Goal: Information Seeking & Learning: Learn about a topic

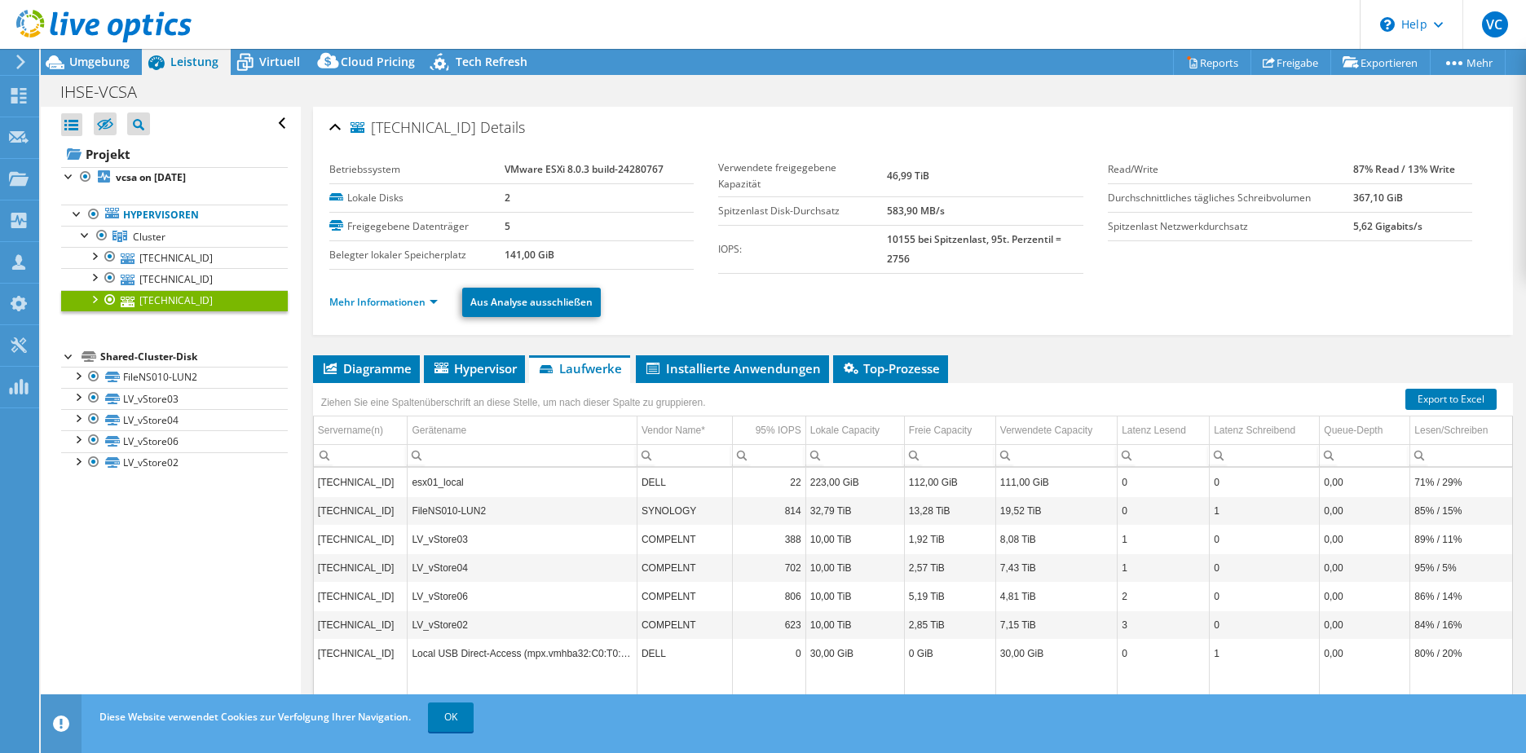
select select "USD"
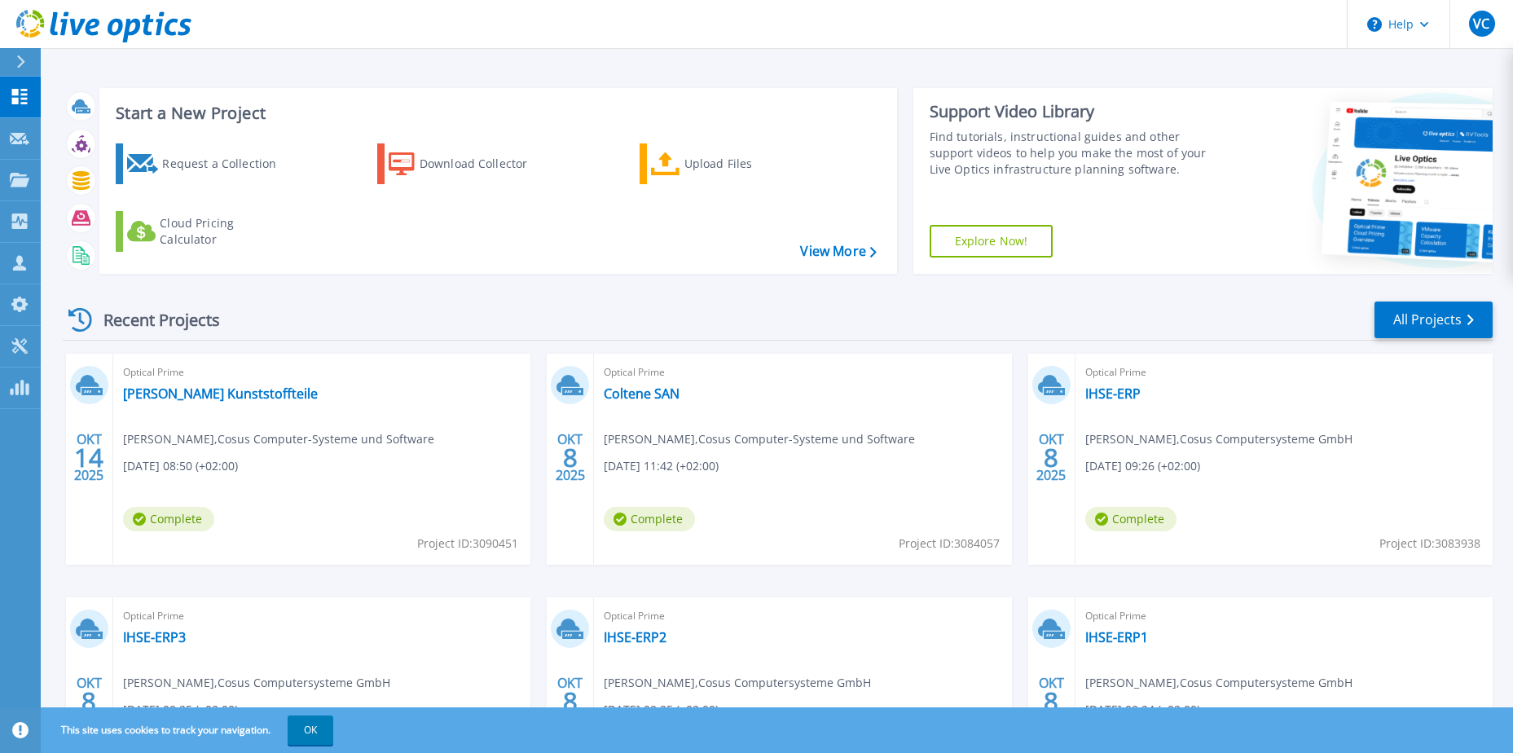
click at [642, 403] on div "Optical Prime Coltene SAN Ruben Falch , Cosus Computer-Systeme und Software 10.…" at bounding box center [802, 459] width 417 height 211
click at [648, 396] on link "Coltene SAN" at bounding box center [642, 393] width 76 height 16
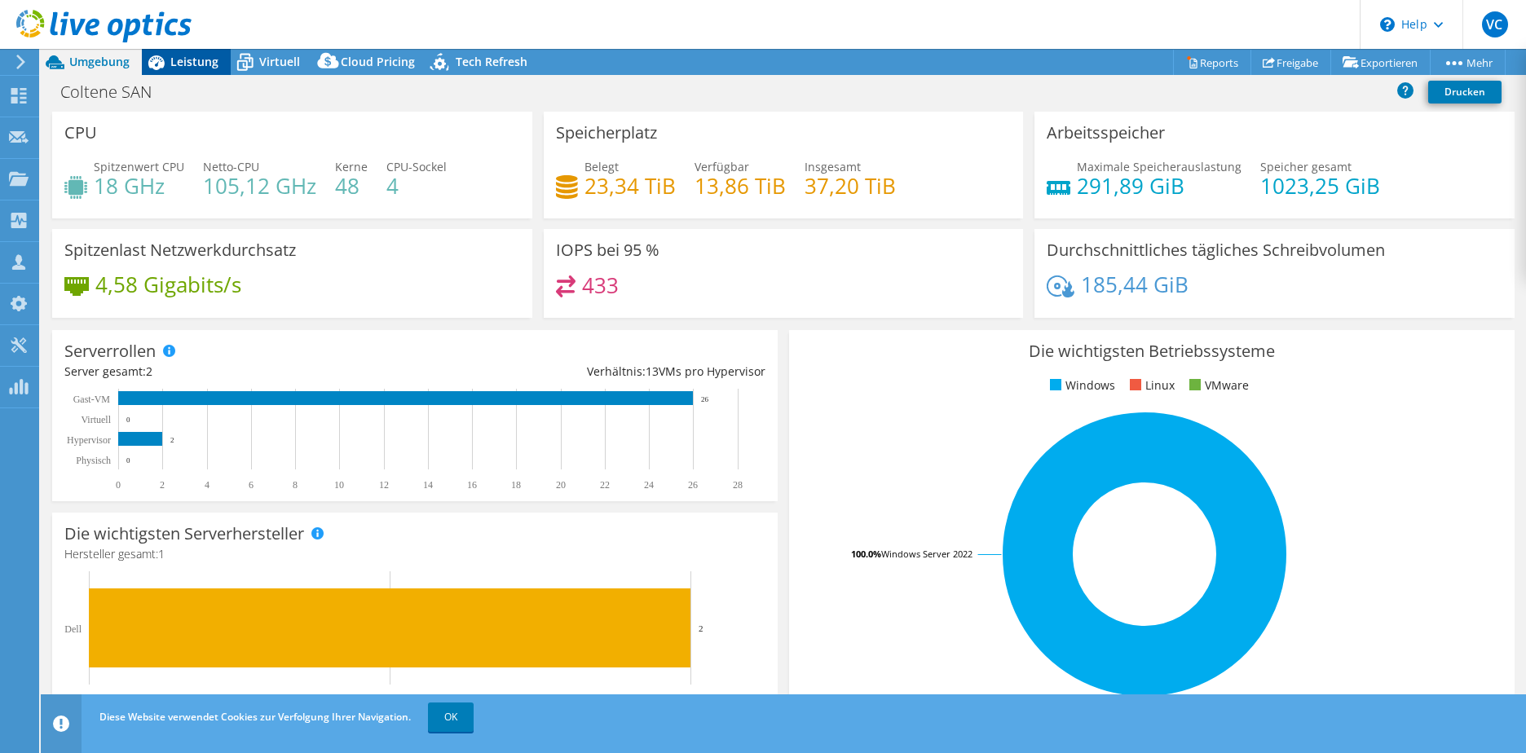
click at [196, 64] on span "Leistung" at bounding box center [194, 61] width 48 height 15
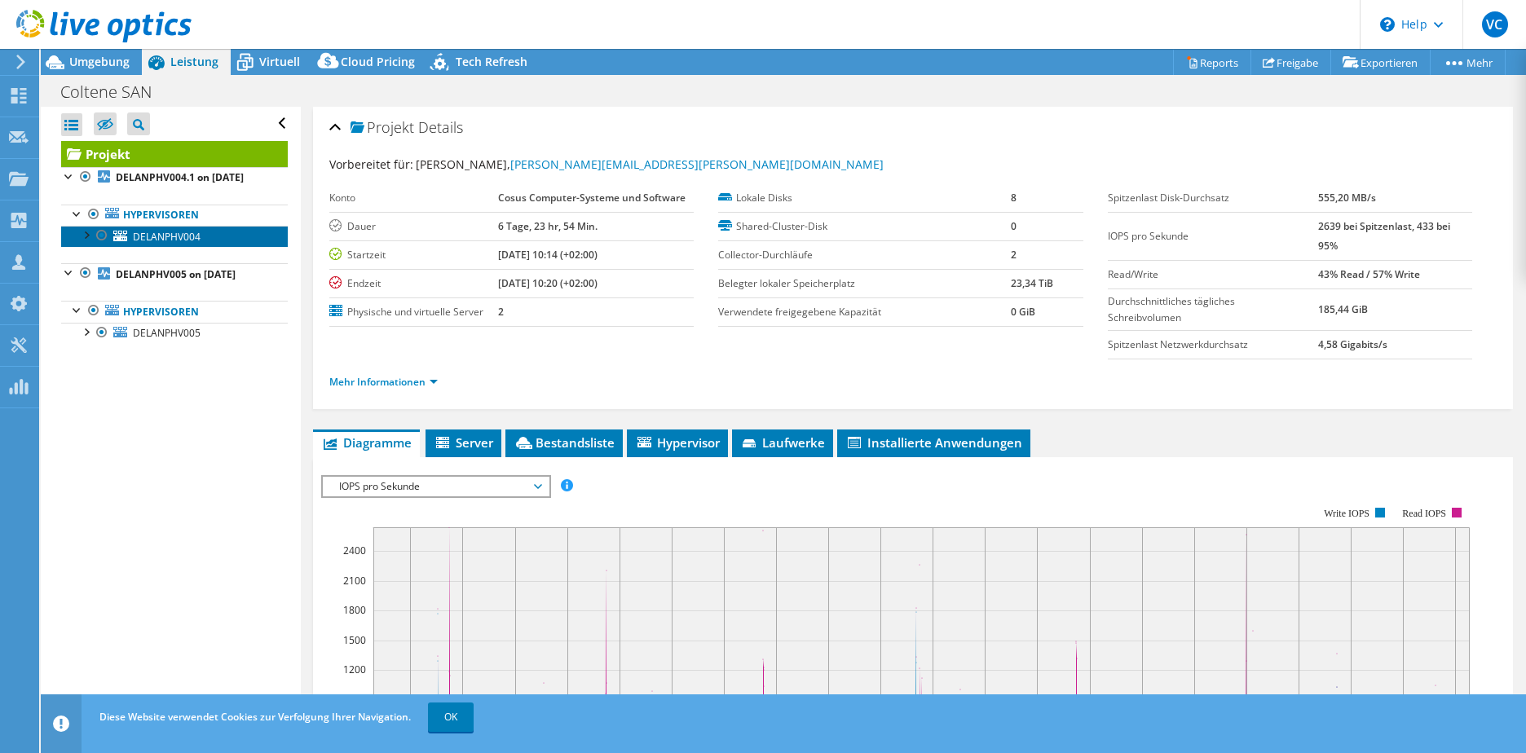
click at [144, 243] on link "DELANPHV004" at bounding box center [174, 236] width 227 height 21
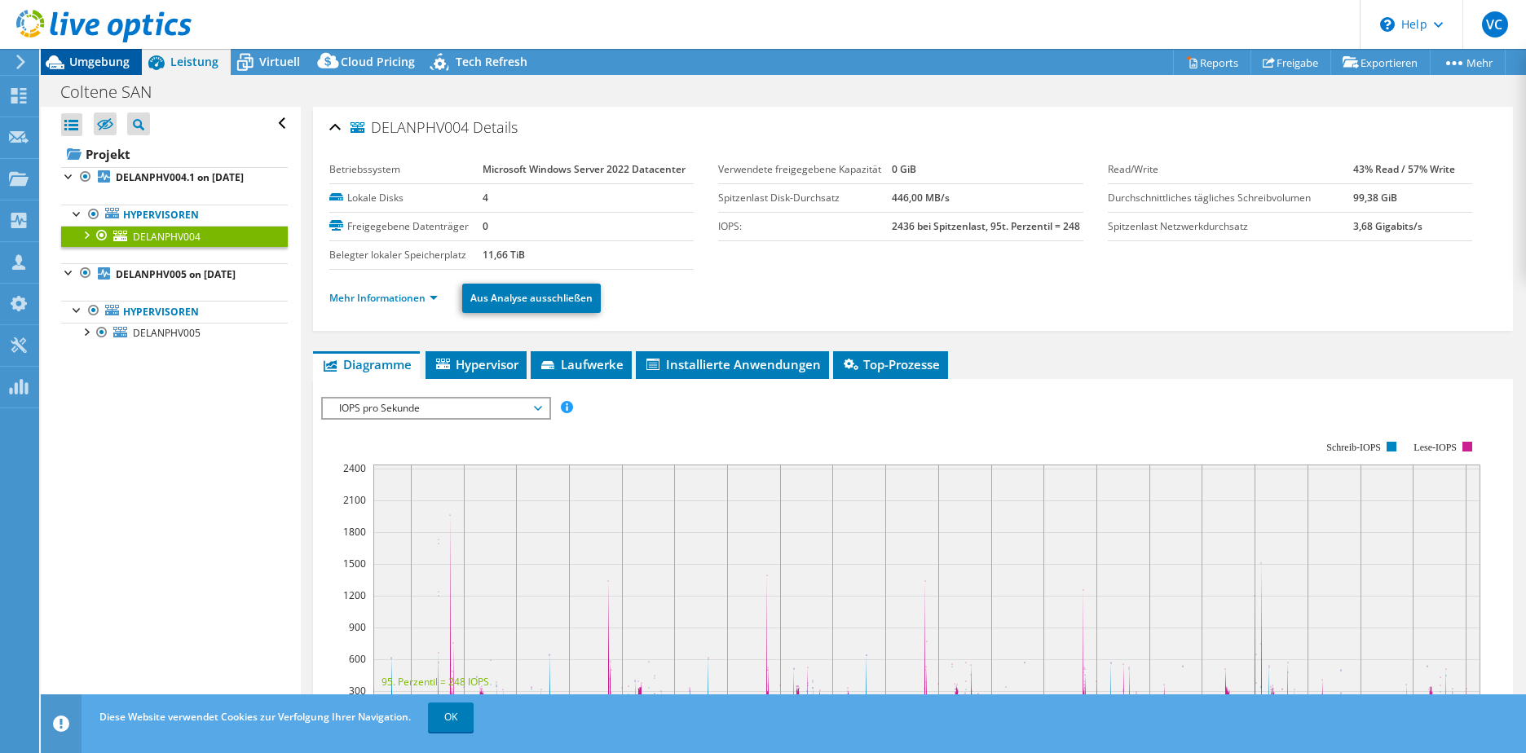
click at [108, 72] on div "Umgebung" at bounding box center [91, 62] width 101 height 26
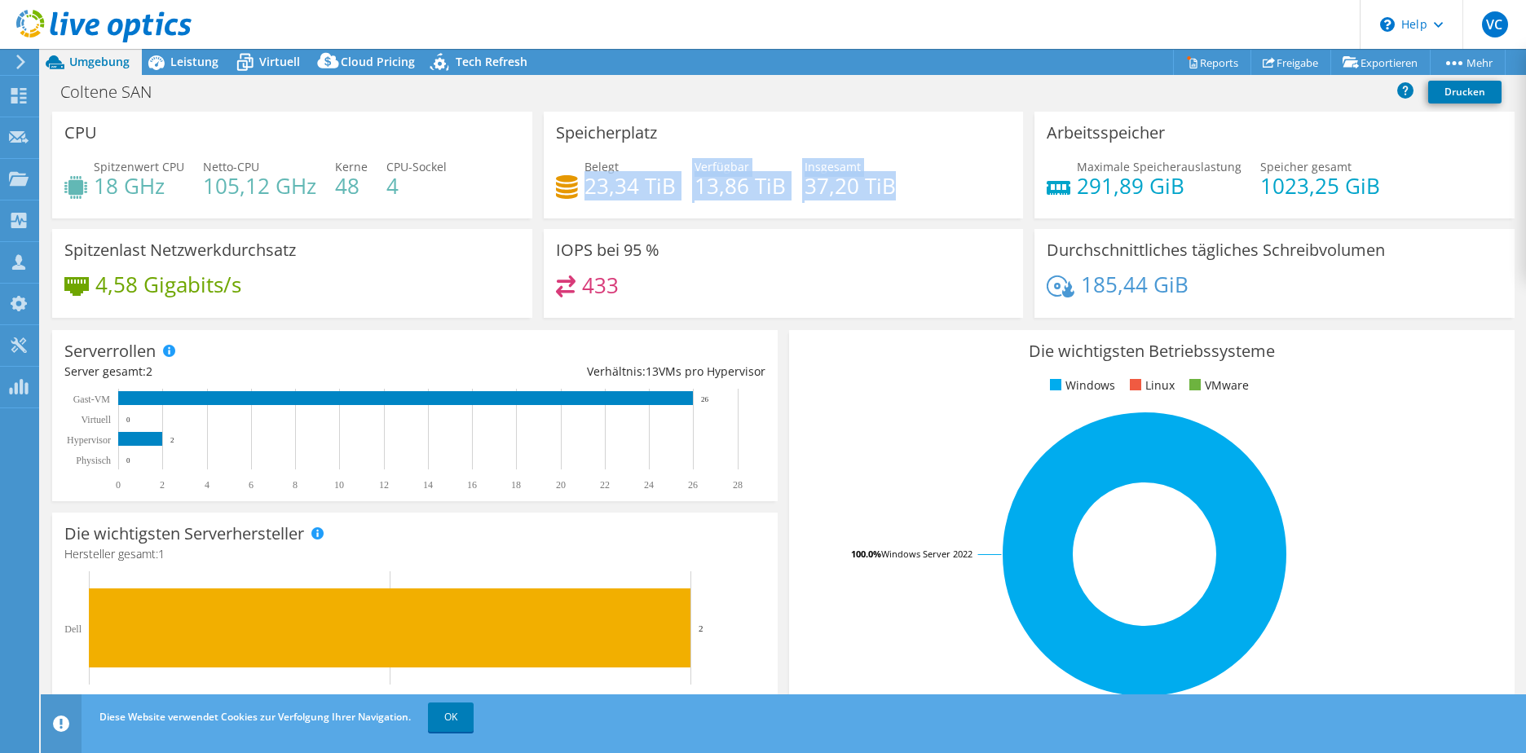
drag, startPoint x: 902, startPoint y: 196, endPoint x: 583, endPoint y: 199, distance: 319.5
click at [583, 199] on div "Belegt 23,34 TiB Verfügbar 13,86 TiB Insgesamt 37,20 TiB" at bounding box center [784, 184] width 456 height 53
click at [902, 185] on div "Belegt 23,34 TiB Verfügbar 13,86 TiB Insgesamt 37,20 TiB" at bounding box center [784, 184] width 456 height 53
drag, startPoint x: 922, startPoint y: 199, endPoint x: 584, endPoint y: 182, distance: 337.8
click at [584, 182] on div "Belegt 23,34 TiB Verfügbar 13,86 TiB Insgesamt 37,20 TiB" at bounding box center [784, 184] width 456 height 53
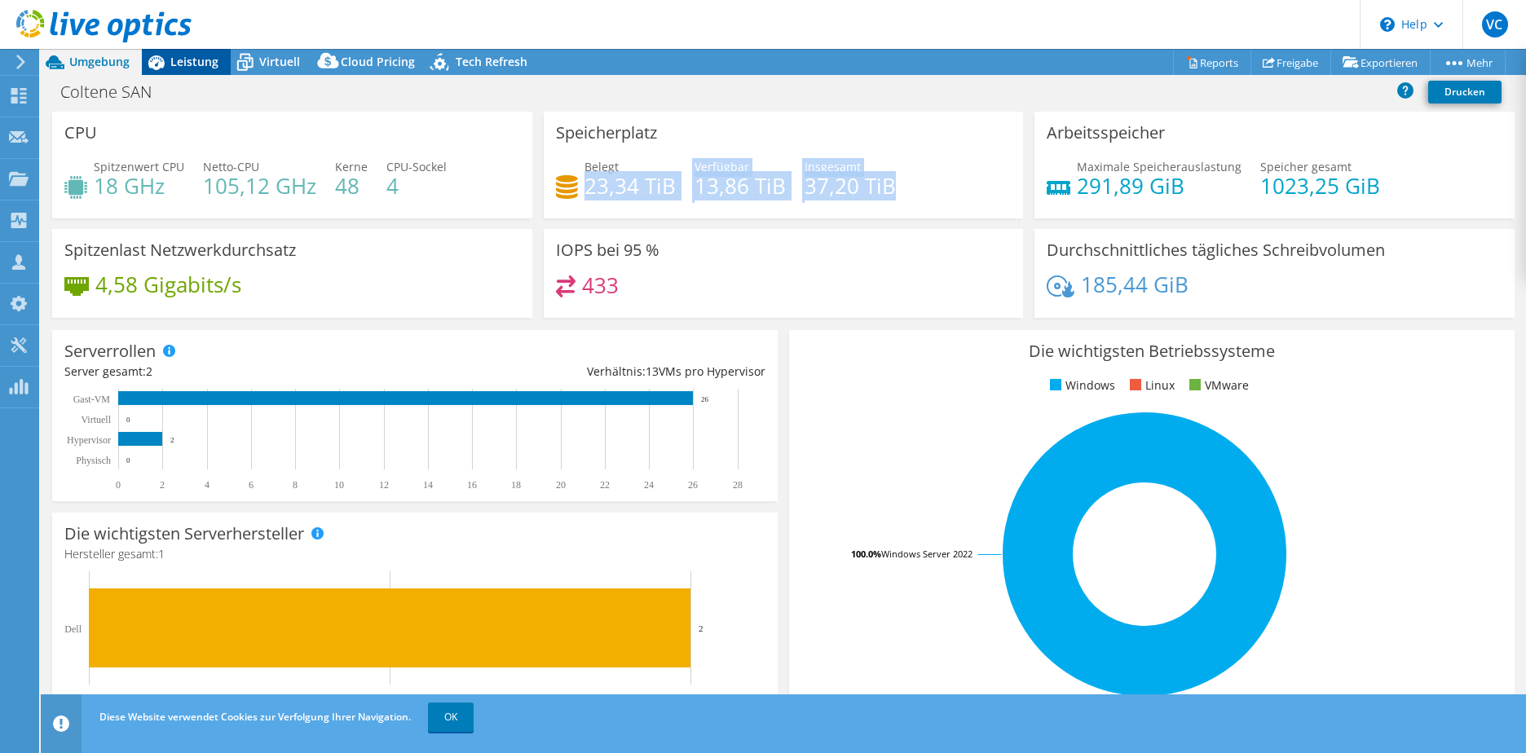
click at [192, 68] on span "Leistung" at bounding box center [194, 61] width 48 height 15
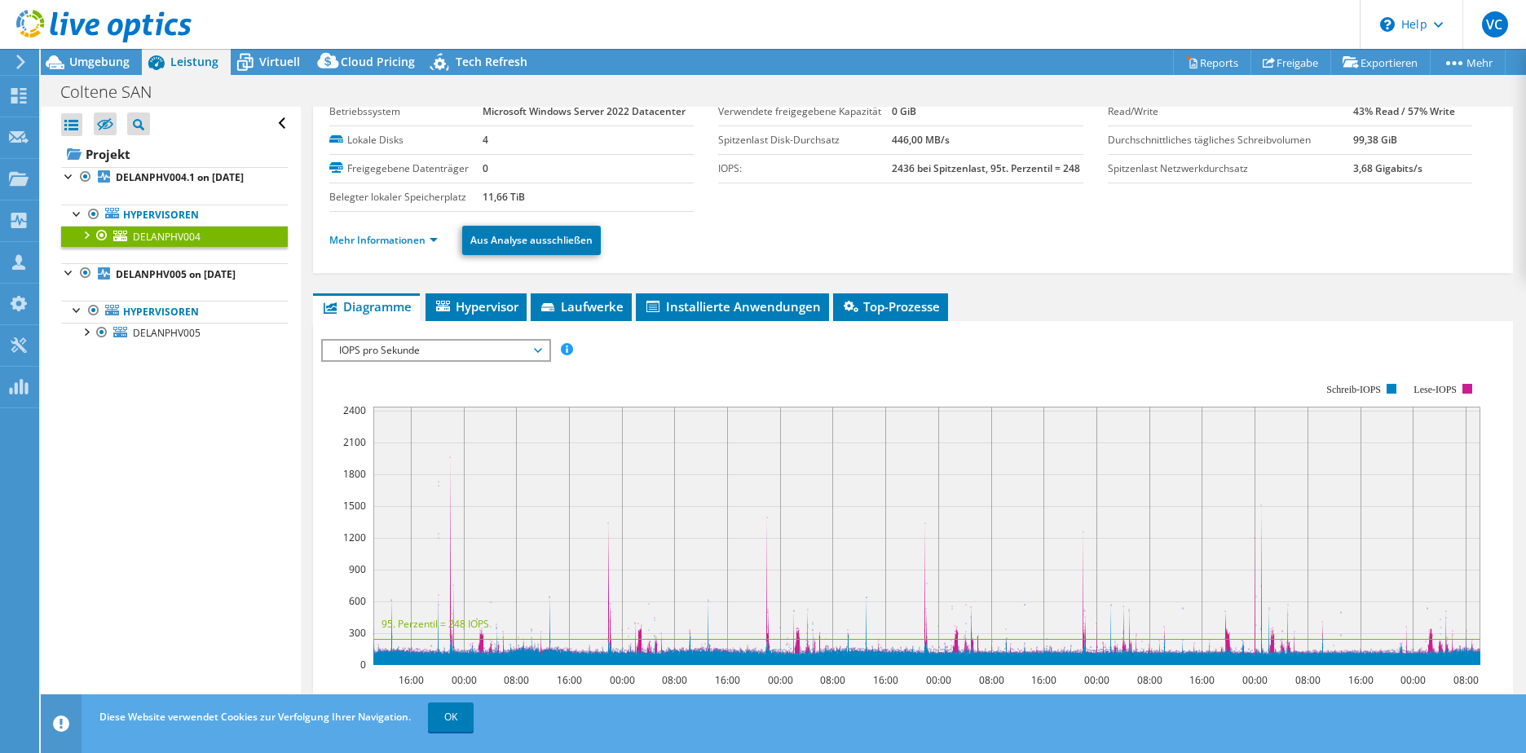
scroll to position [81, 0]
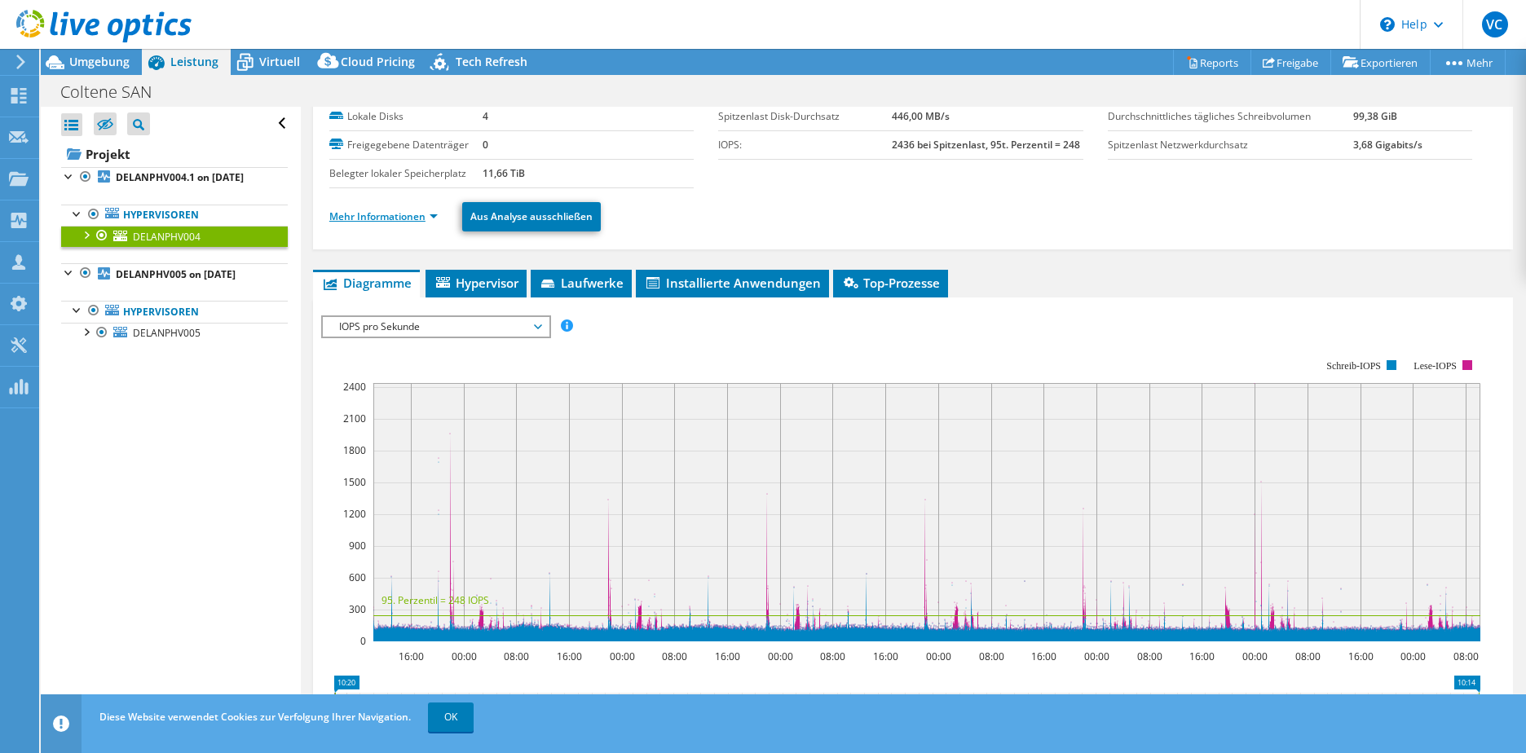
click at [390, 222] on link "Mehr Informationen" at bounding box center [383, 216] width 108 height 14
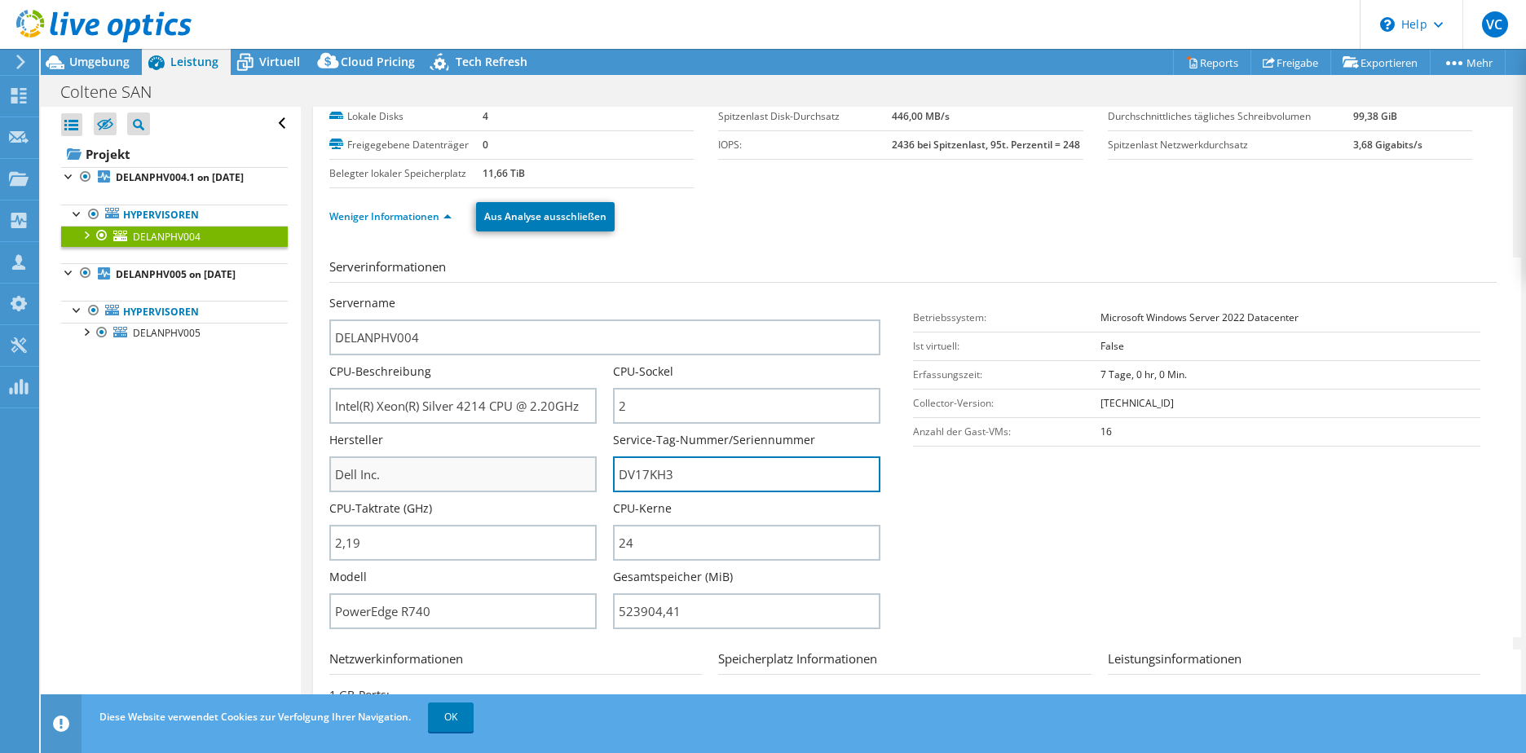
drag, startPoint x: 736, startPoint y: 483, endPoint x: 575, endPoint y: 486, distance: 161.4
click at [575, 295] on div "Servername DELANPHV004 CPU-Beschreibung Intel(R) Xeon(R) Silver 4214 CPU @ 2.20…" at bounding box center [612, 295] width 567 height 0
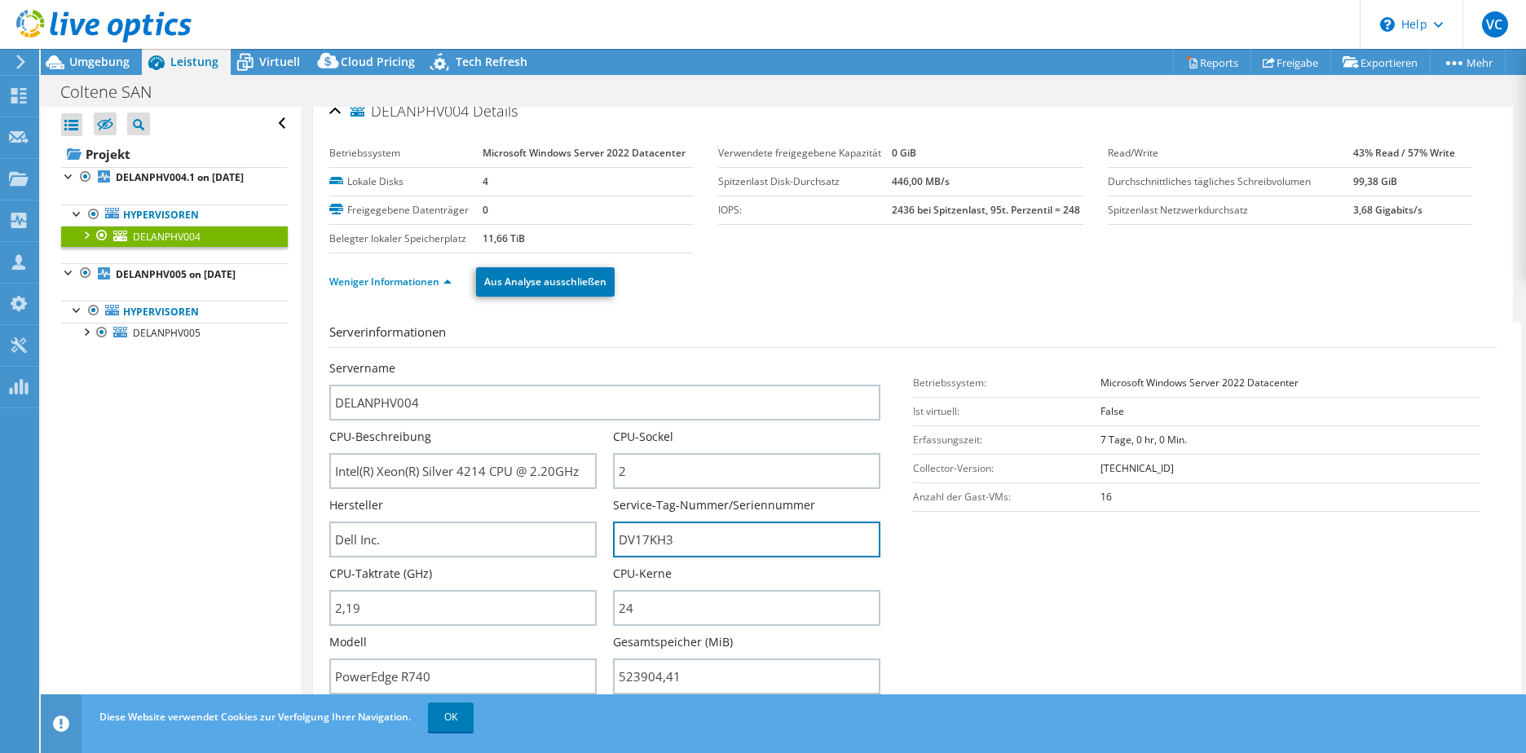
scroll to position [0, 0]
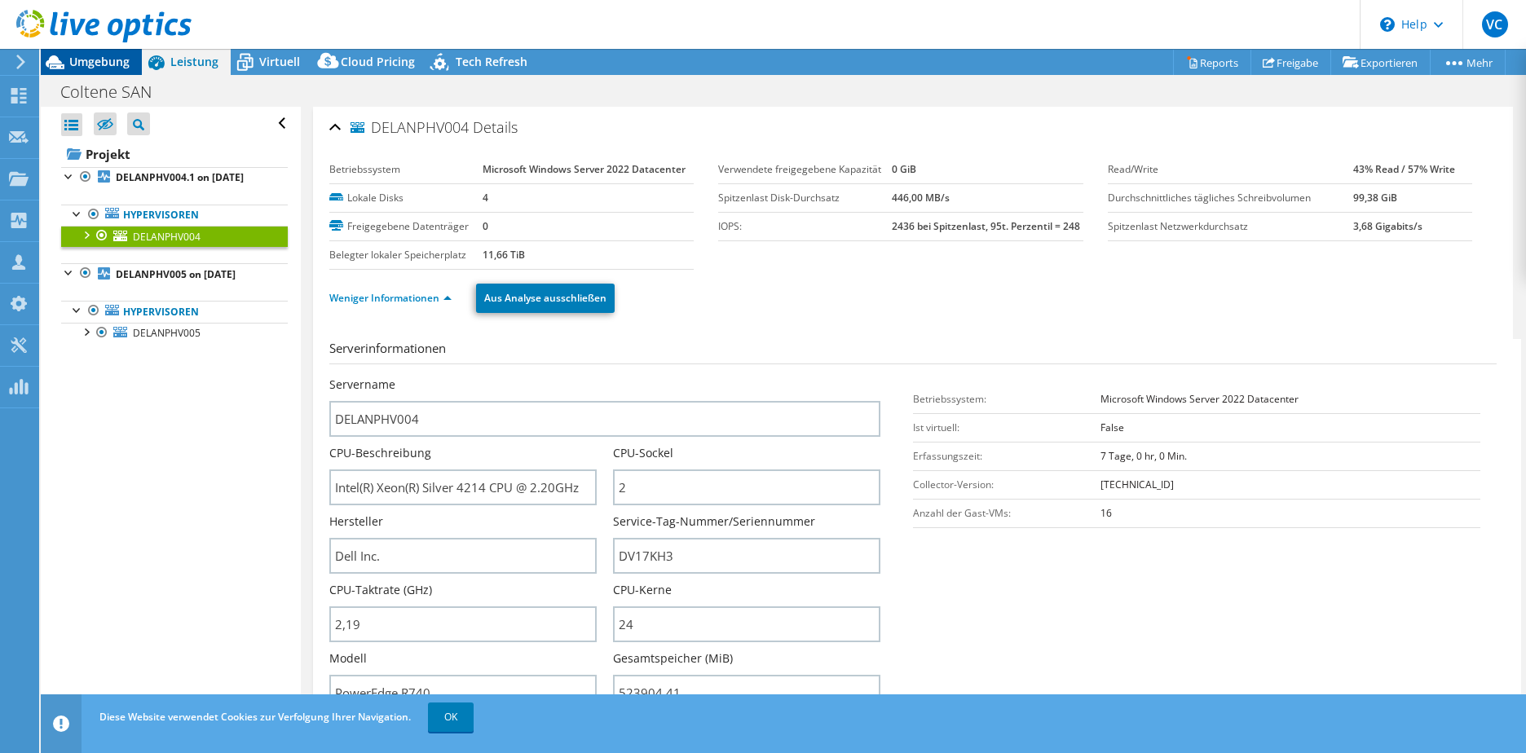
click at [120, 66] on span "Umgebung" at bounding box center [99, 61] width 60 height 15
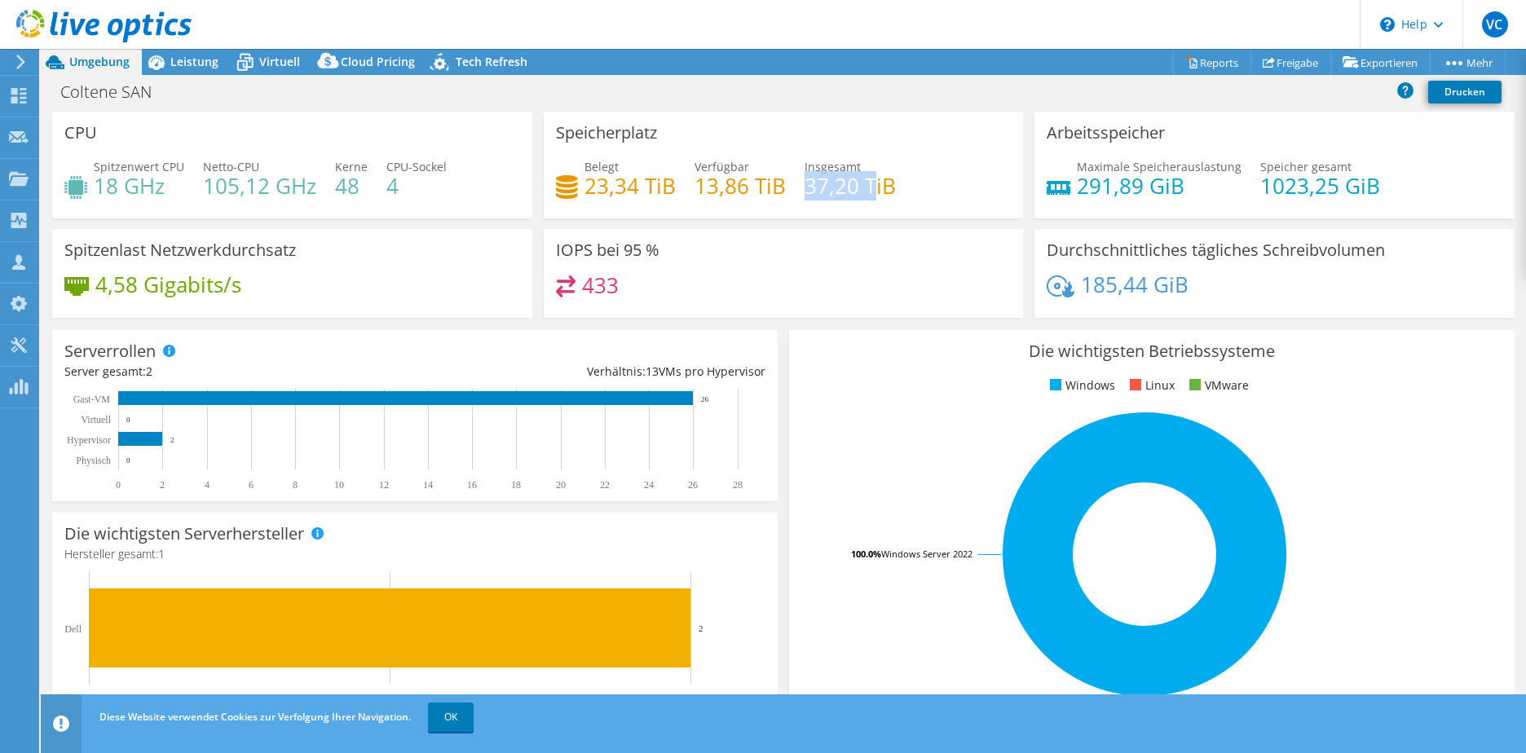
drag, startPoint x: 800, startPoint y: 192, endPoint x: 874, endPoint y: 191, distance: 73.4
click at [873, 191] on h4 "37,20 TiB" at bounding box center [849, 186] width 91 height 18
drag, startPoint x: 874, startPoint y: 191, endPoint x: 917, endPoint y: 193, distance: 43.3
click at [917, 193] on div "Belegt 23,34 TiB Verfügbar 13,86 TiB Insgesamt 37,20 TiB" at bounding box center [784, 184] width 456 height 53
click at [839, 184] on h4 "37,20 TiB" at bounding box center [849, 186] width 91 height 18
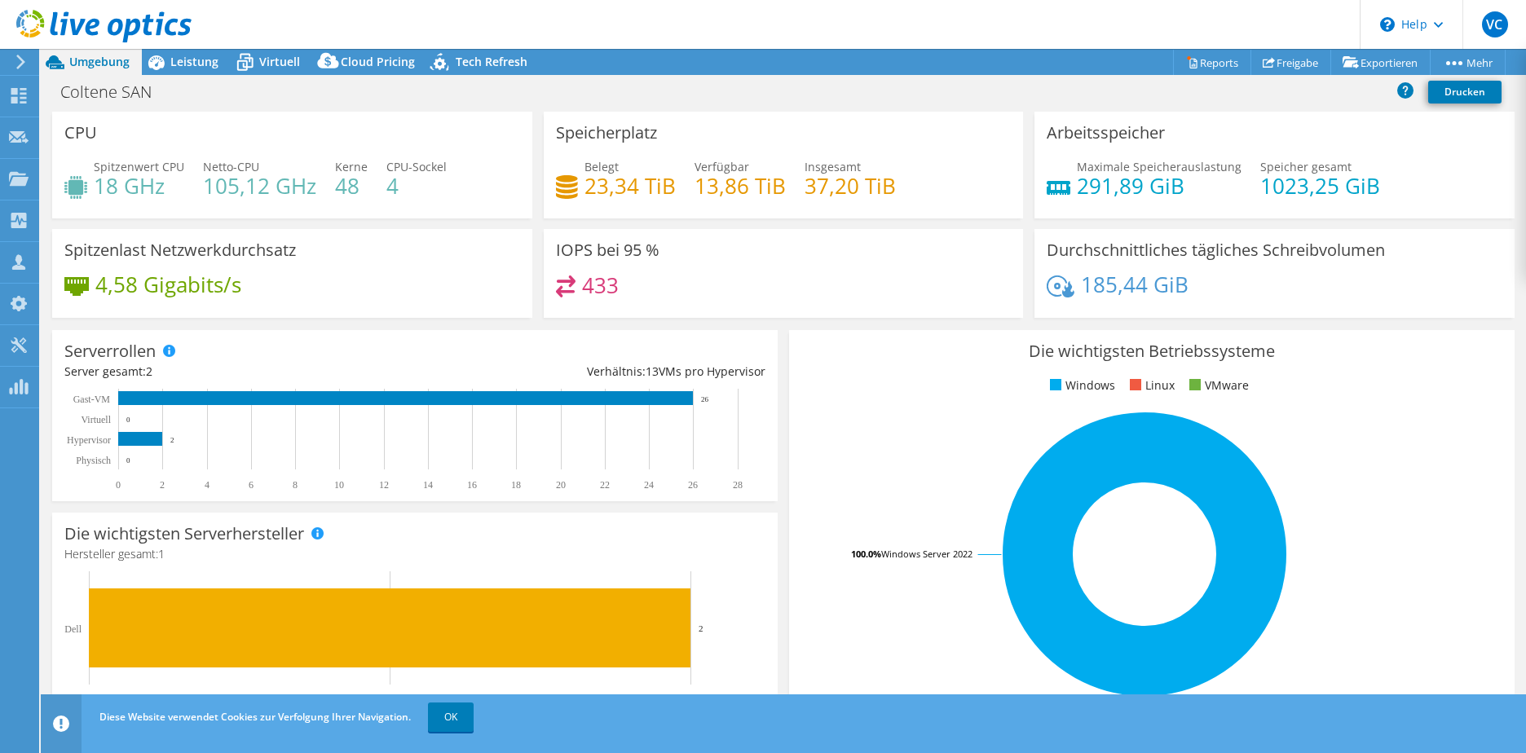
click at [967, 171] on div "Belegt 23,34 TiB Verfügbar 13,86 TiB Insgesamt 37,20 TiB" at bounding box center [784, 184] width 456 height 53
click at [206, 66] on span "Leistung" at bounding box center [194, 61] width 48 height 15
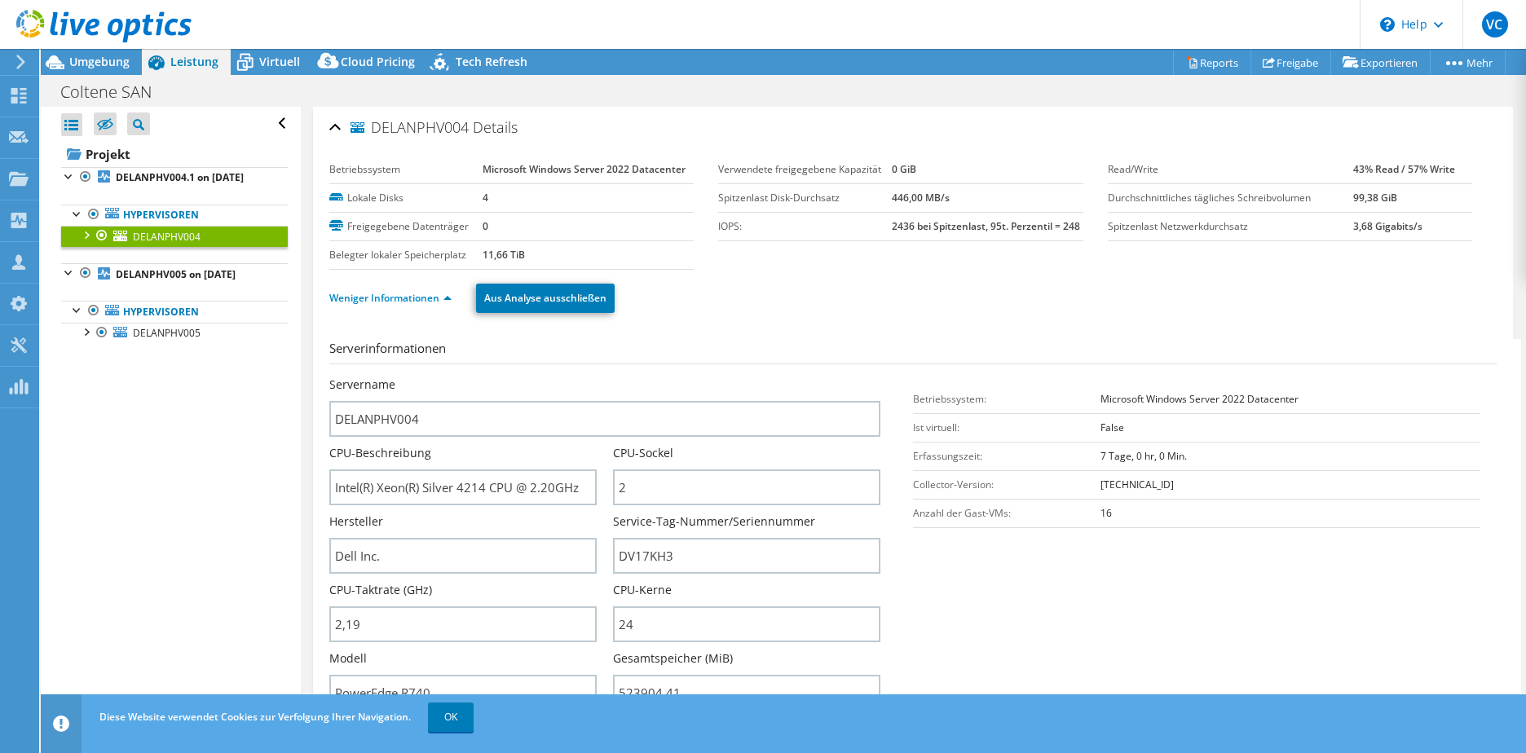
click at [85, 242] on div at bounding box center [85, 234] width 16 height 16
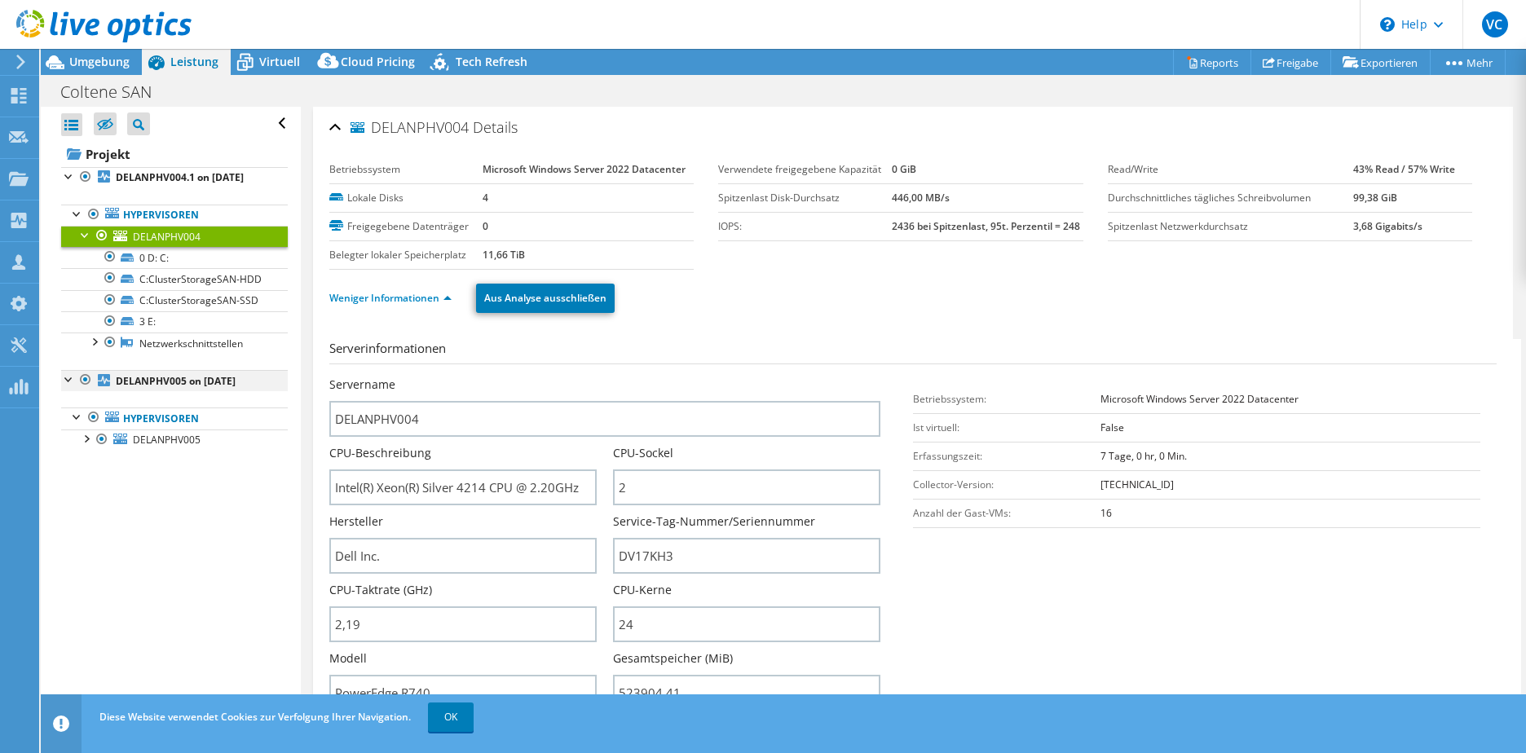
click at [64, 386] on div at bounding box center [69, 378] width 16 height 16
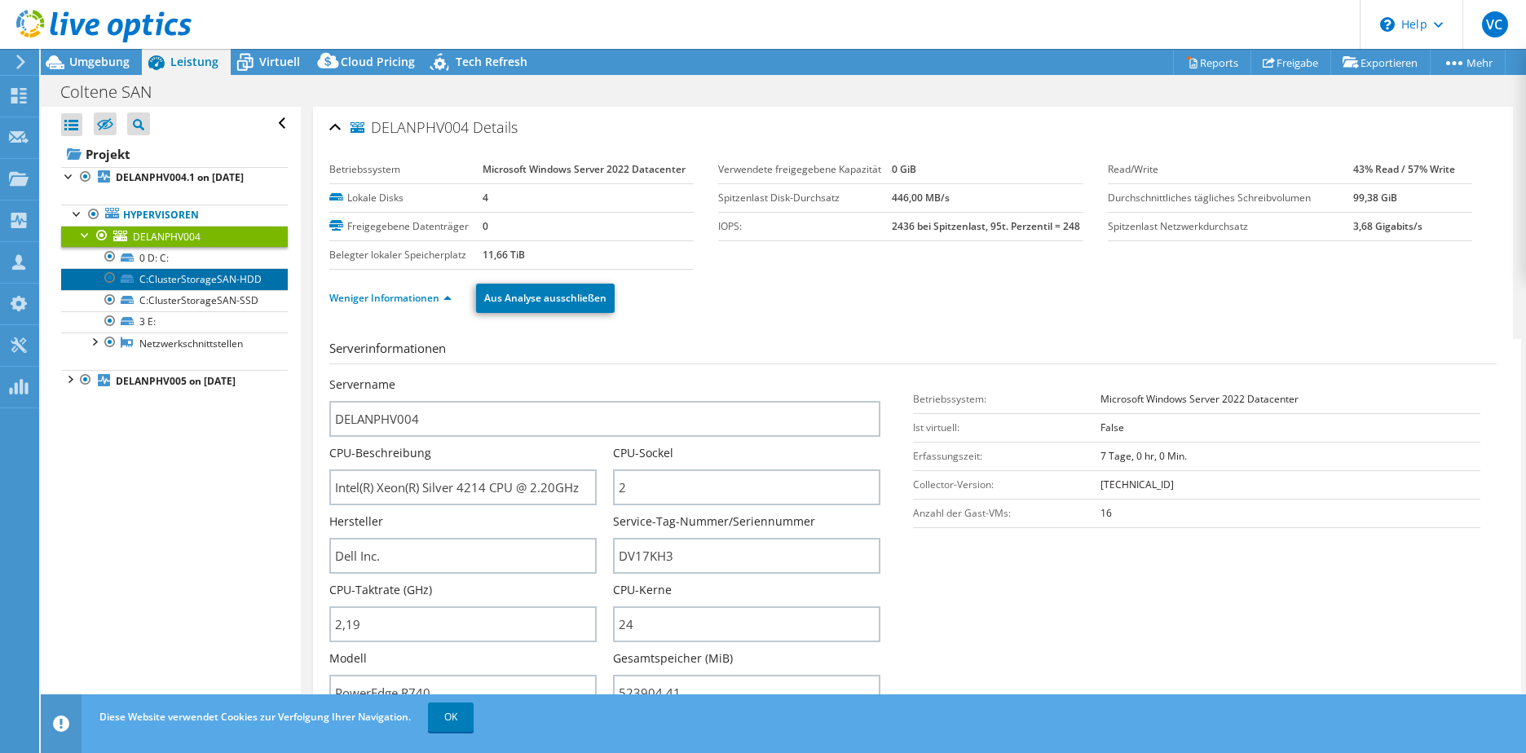
click at [183, 289] on link "C:ClusterStorageSAN-HDD" at bounding box center [174, 278] width 227 height 21
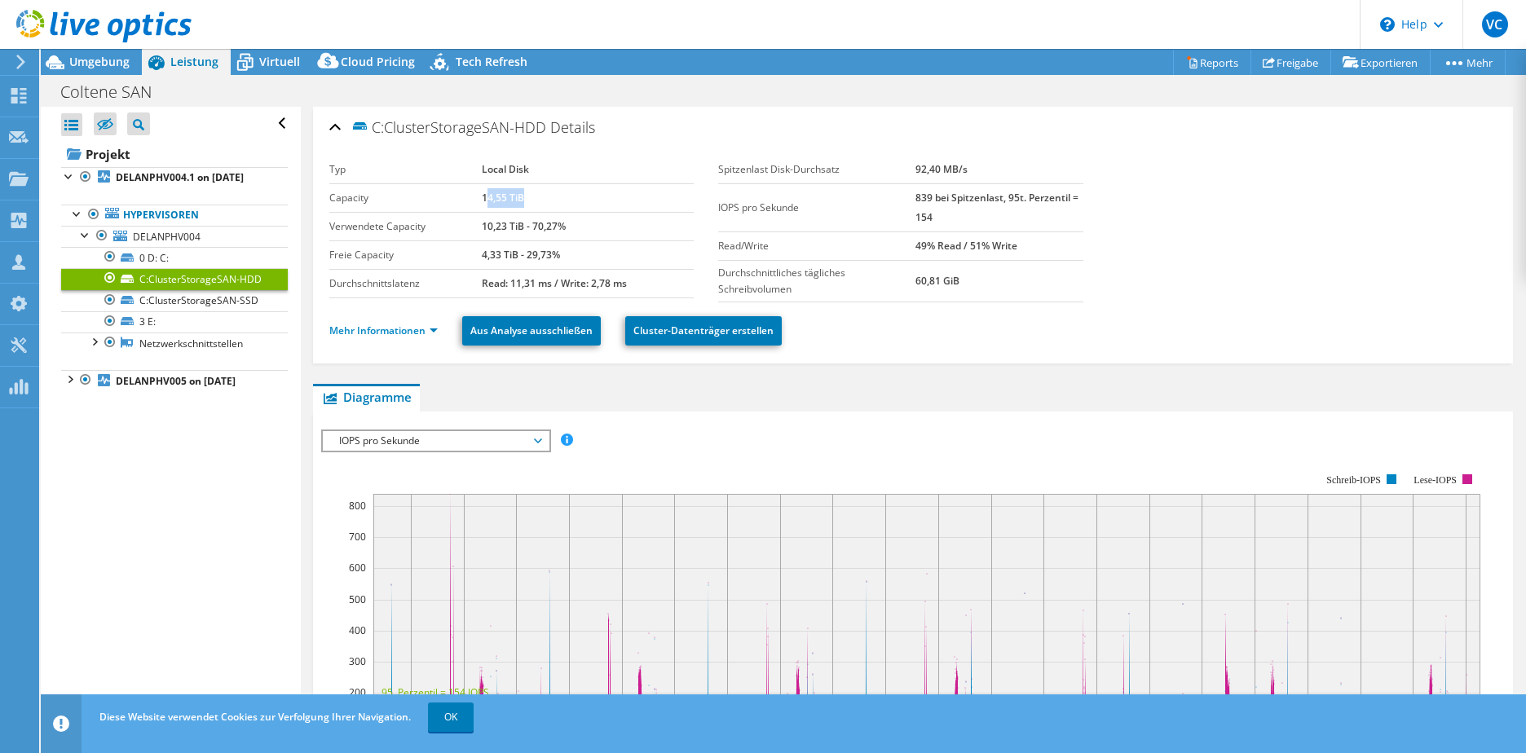
drag, startPoint x: 483, startPoint y: 196, endPoint x: 551, endPoint y: 202, distance: 68.0
click at [551, 202] on td "14,55 TiB" at bounding box center [588, 197] width 212 height 29
click at [554, 201] on td "14,55 TiB" at bounding box center [588, 197] width 212 height 29
click at [205, 311] on link "C:ClusterStorageSAN-SSD" at bounding box center [174, 300] width 227 height 21
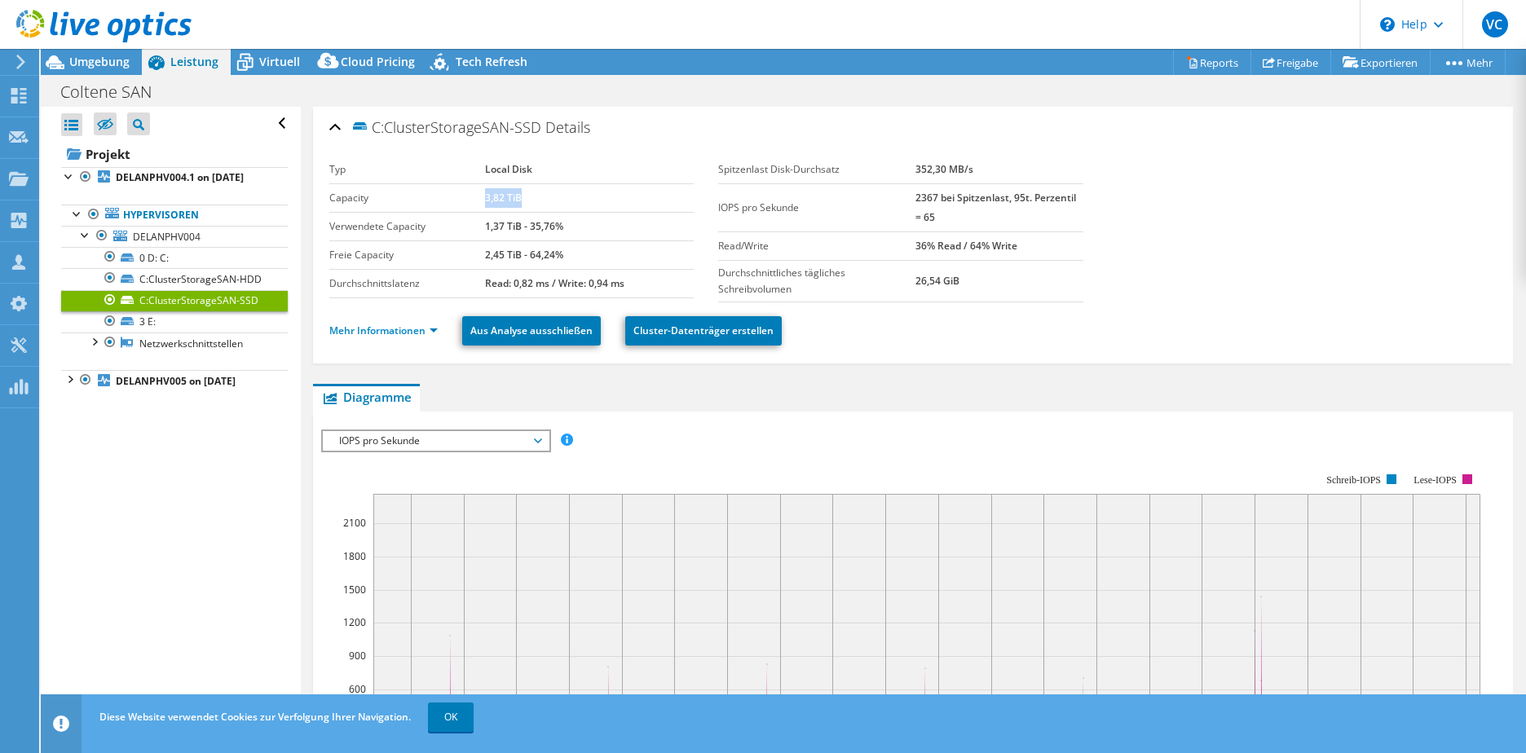
drag, startPoint x: 482, startPoint y: 200, endPoint x: 535, endPoint y: 203, distance: 53.9
click at [535, 203] on td "3,82 TiB" at bounding box center [589, 197] width 209 height 29
click at [542, 205] on td "3,82 TiB" at bounding box center [589, 197] width 209 height 29
drag, startPoint x: 484, startPoint y: 254, endPoint x: 566, endPoint y: 258, distance: 81.6
click at [566, 258] on td "2,45 TiB - 64,24%" at bounding box center [589, 254] width 209 height 29
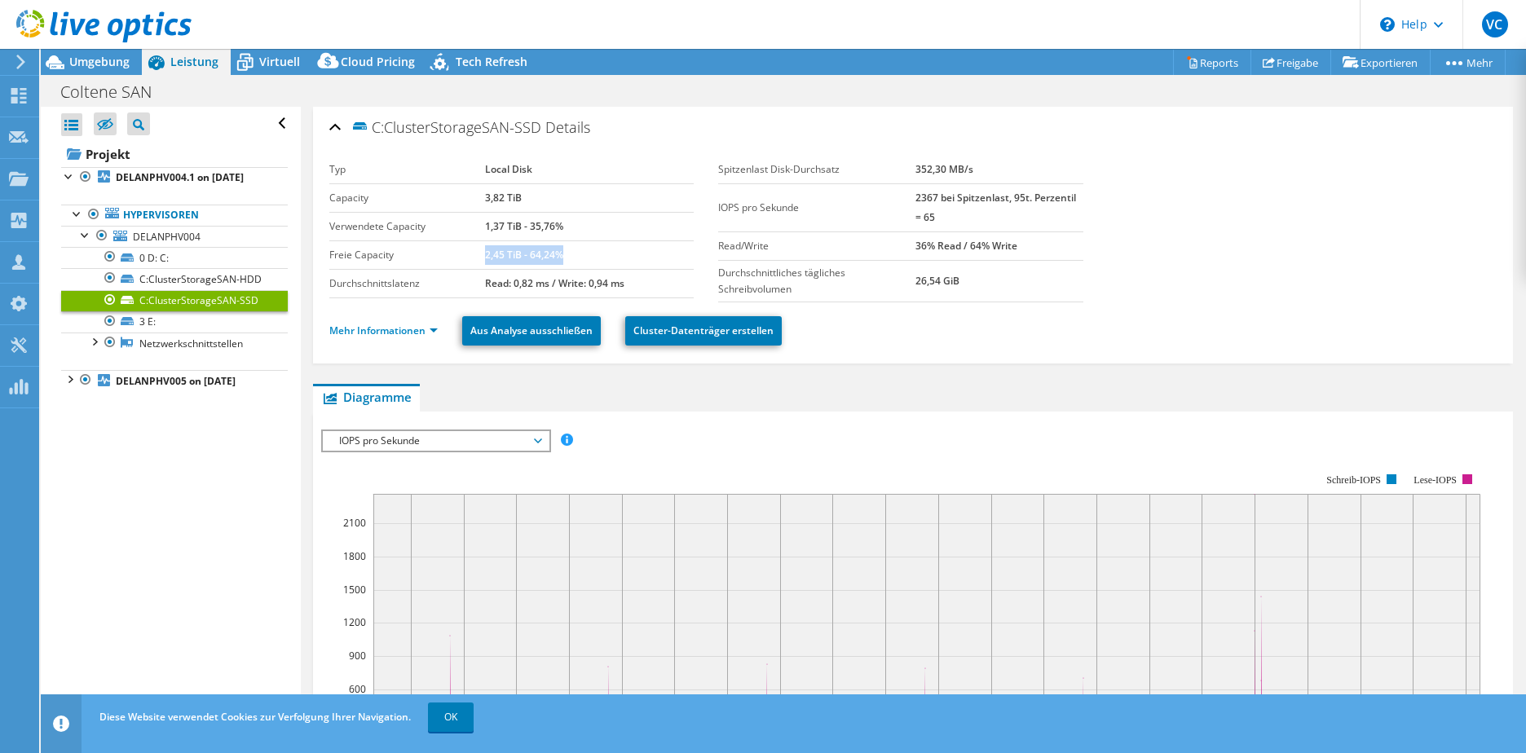
click at [565, 258] on td "2,45 TiB - 64,24%" at bounding box center [589, 254] width 209 height 29
click at [210, 289] on link "C:ClusterStorageSAN-HDD" at bounding box center [174, 278] width 227 height 21
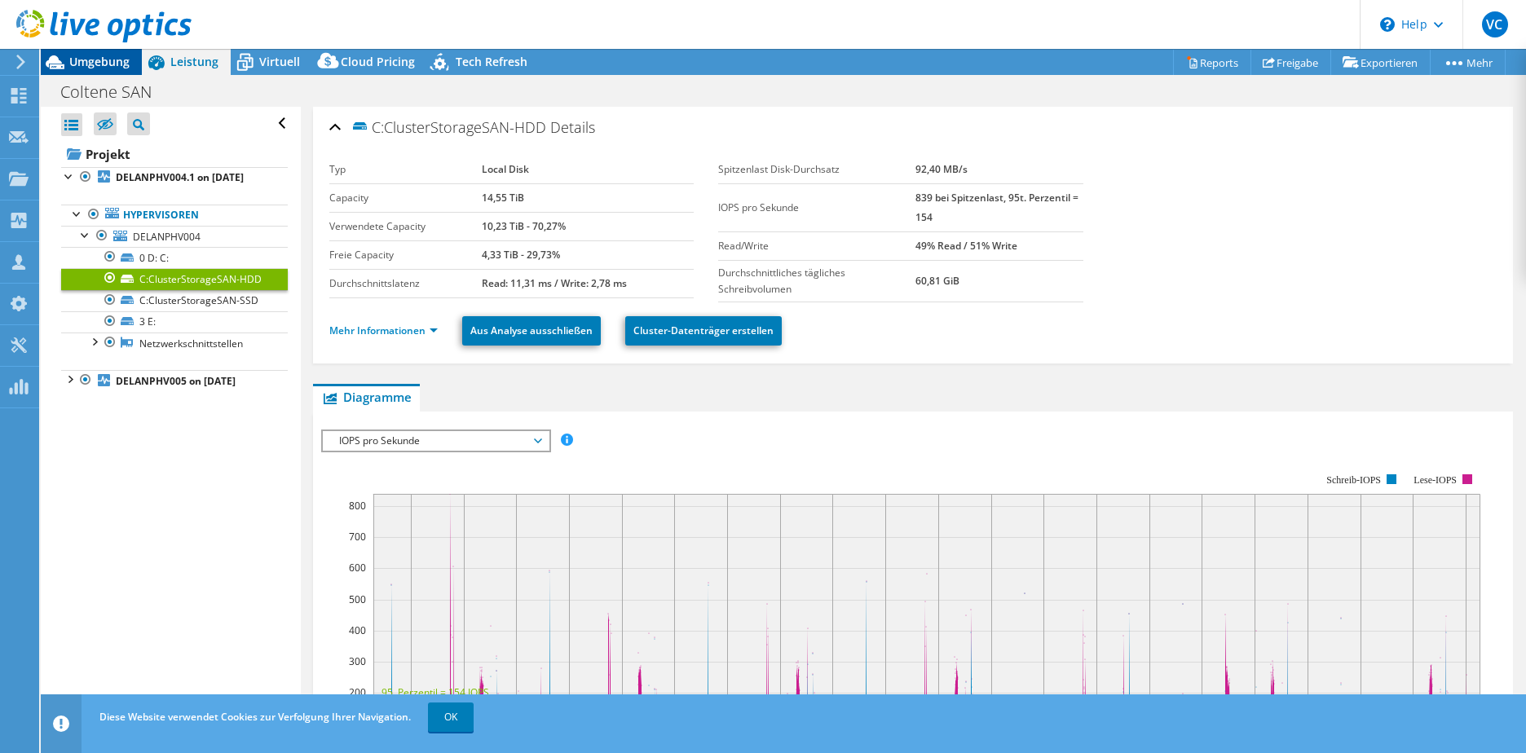
click at [120, 59] on span "Umgebung" at bounding box center [99, 61] width 60 height 15
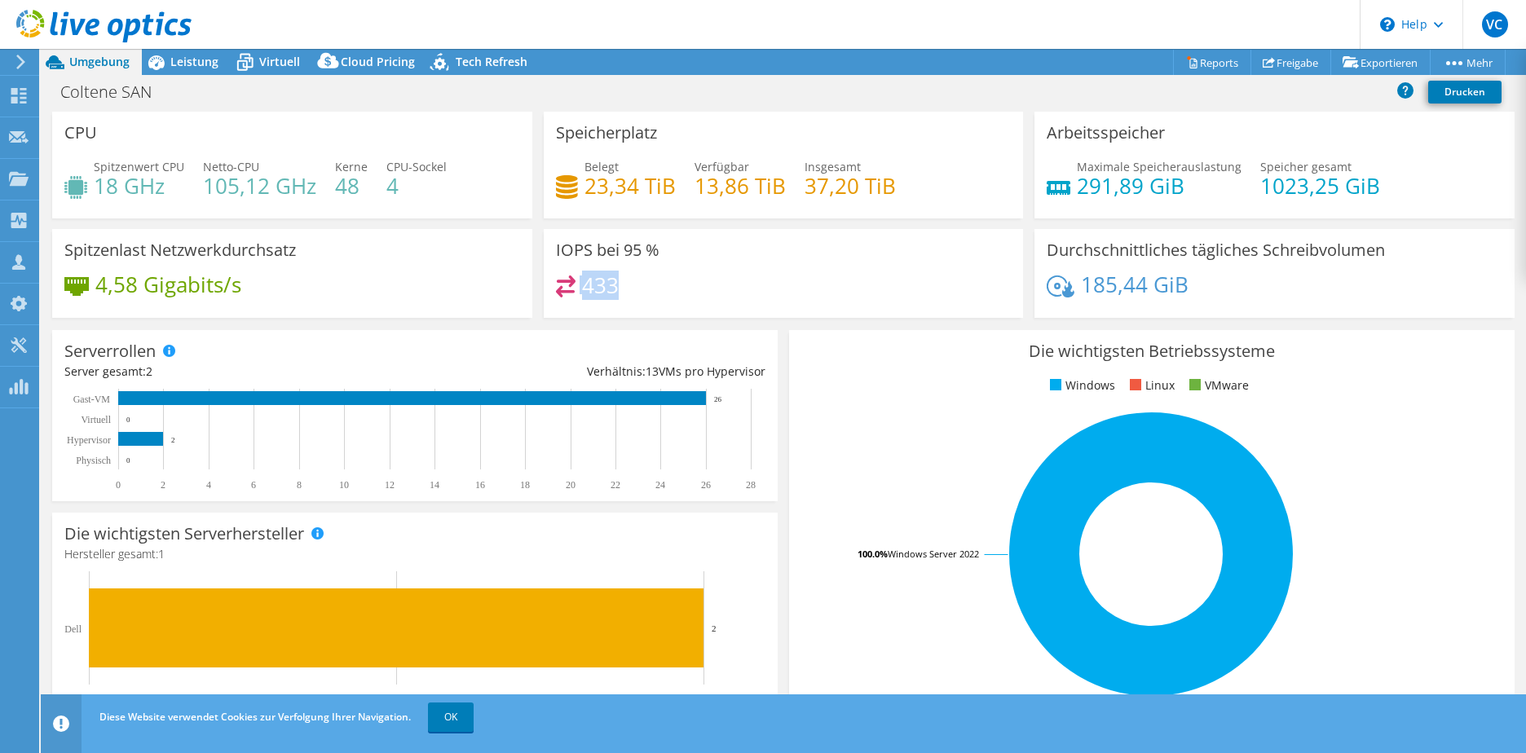
drag, startPoint x: 620, startPoint y: 288, endPoint x: 566, endPoint y: 285, distance: 53.9
click at [566, 285] on div "433" at bounding box center [784, 292] width 456 height 35
drag, startPoint x: 566, startPoint y: 285, endPoint x: 632, endPoint y: 302, distance: 68.2
click at [632, 302] on div "433" at bounding box center [784, 292] width 456 height 35
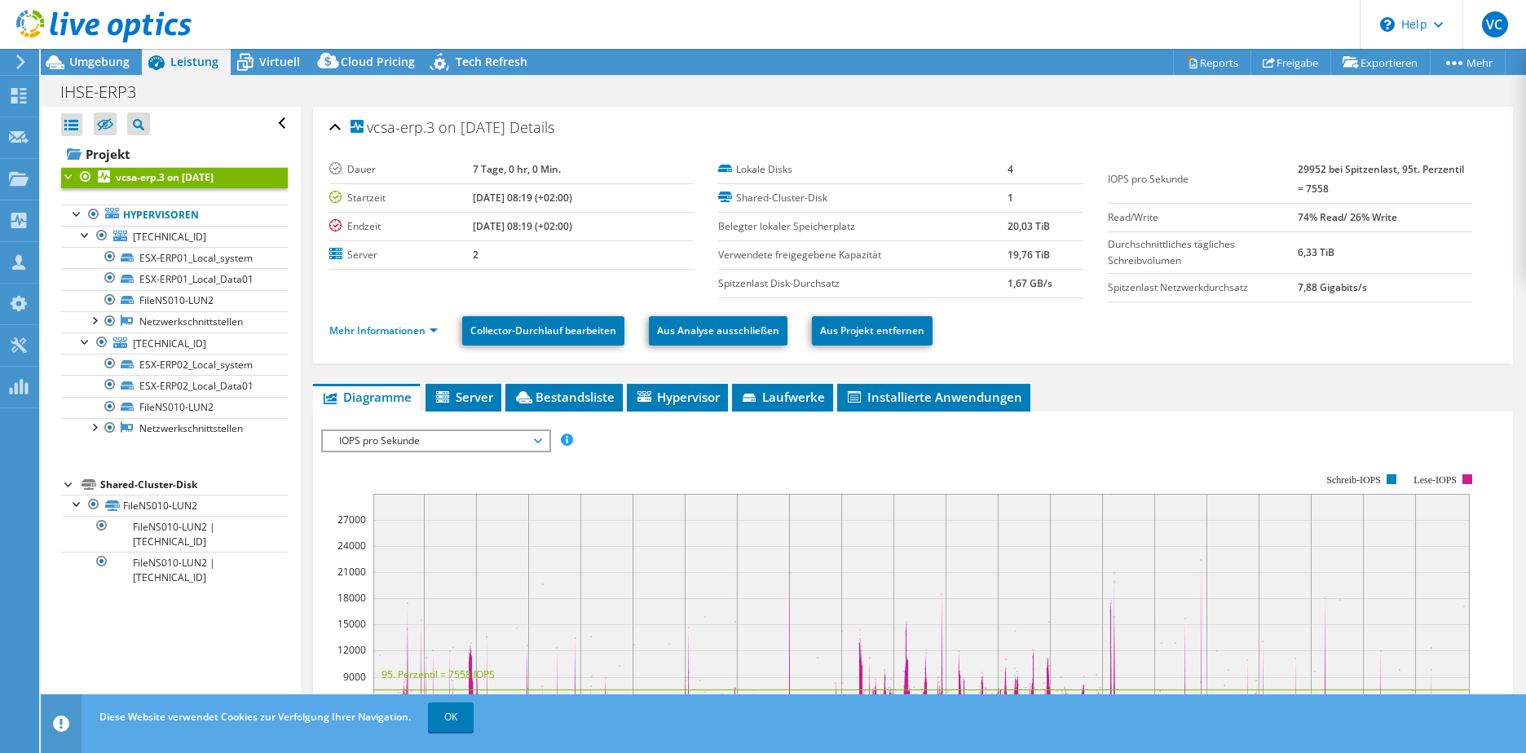
select select "USD"
